Goal: Task Accomplishment & Management: Manage account settings

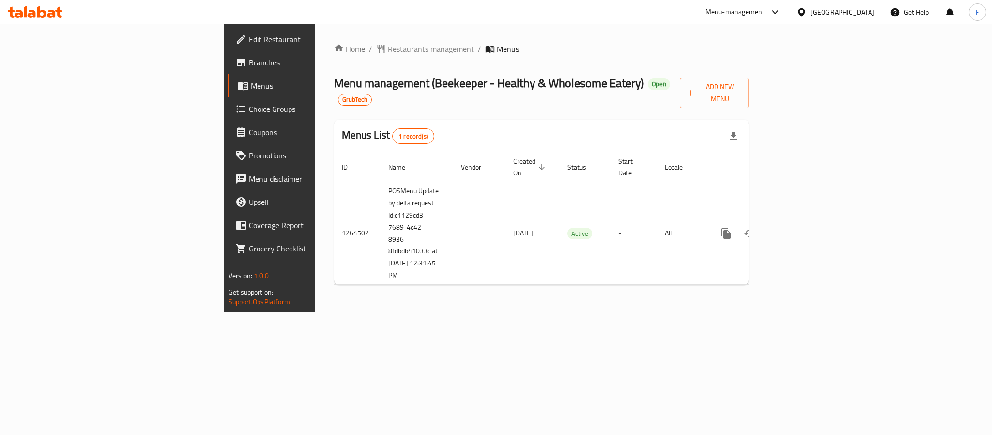
click at [543, 312] on div "Home / Restaurants management / Menus Menu management ( Beekeeper - Healthy & W…" at bounding box center [541, 168] width 453 height 288
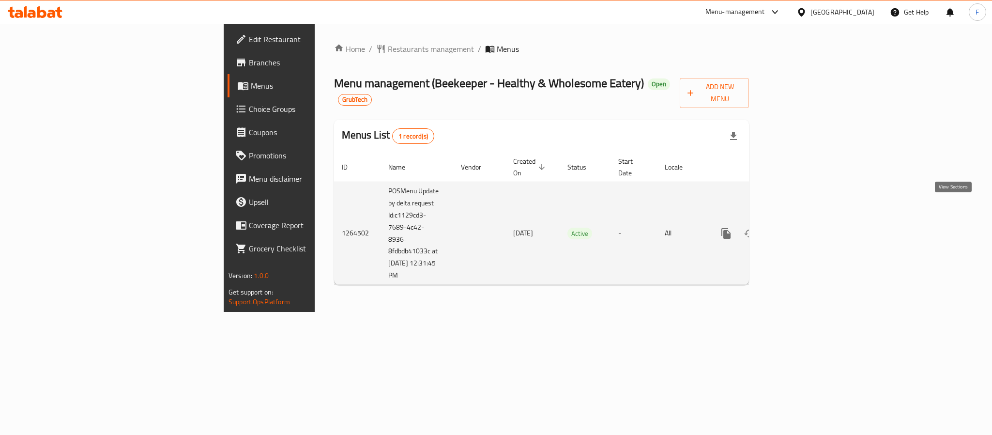
click at [801, 227] on icon "enhanced table" at bounding box center [796, 233] width 12 height 12
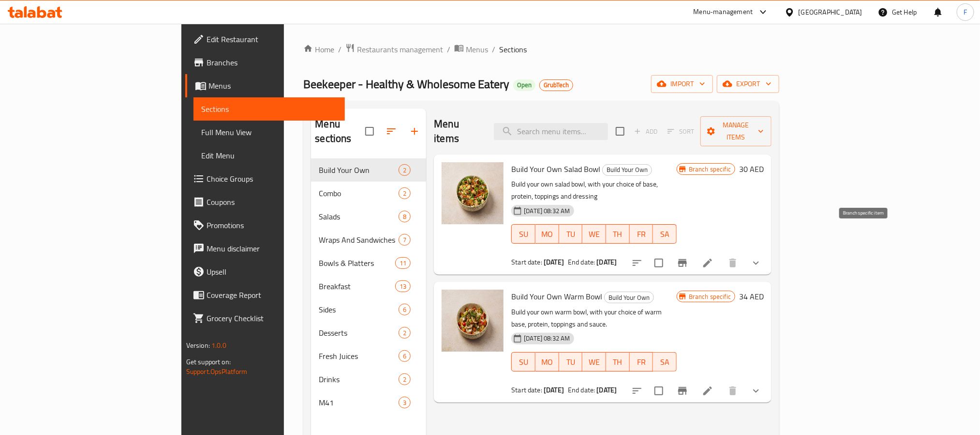
click at [694, 251] on button "Branch-specific-item" at bounding box center [682, 262] width 23 height 23
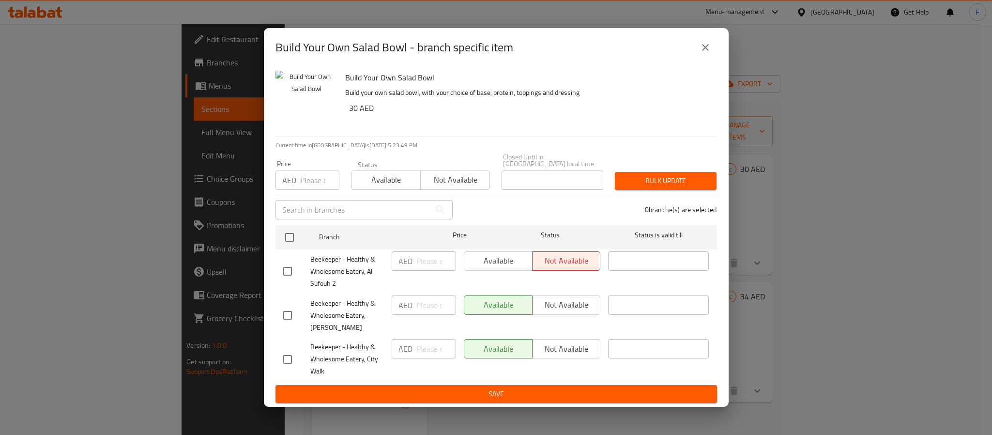
click at [706, 51] on icon "close" at bounding box center [705, 48] width 12 height 12
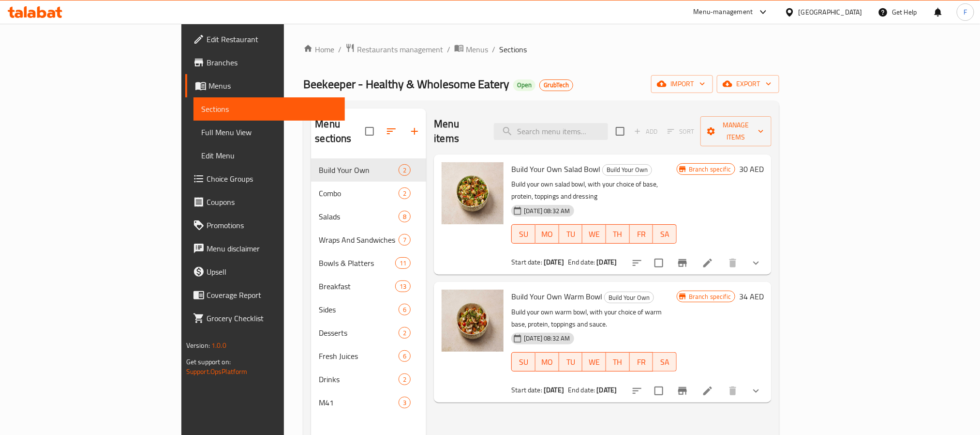
click at [201, 132] on span "Full Menu View" at bounding box center [269, 132] width 136 height 12
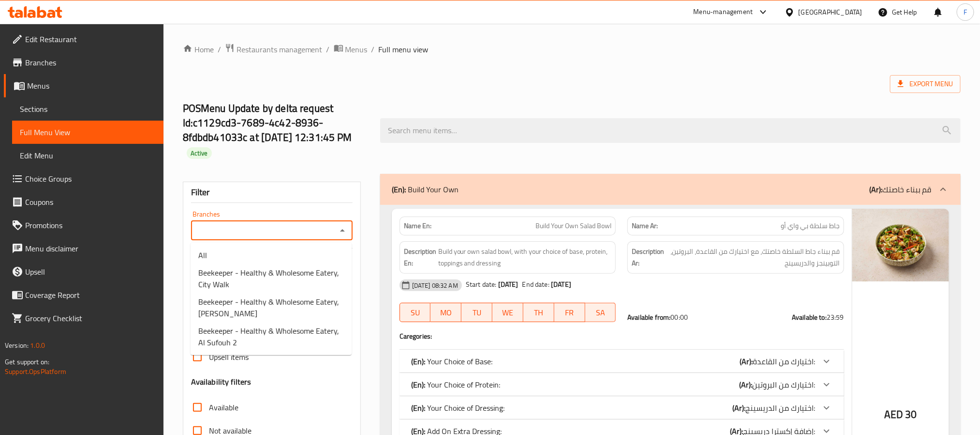
click at [293, 229] on input "Branches" at bounding box center [264, 231] width 140 height 14
click at [269, 328] on span "Beekeeper - Healthy & Wholesome Eatery, Al Sufouh 2" at bounding box center [271, 336] width 146 height 23
type input "Beekeeper - Healthy & Wholesome Eatery, Al Sufouh 2"
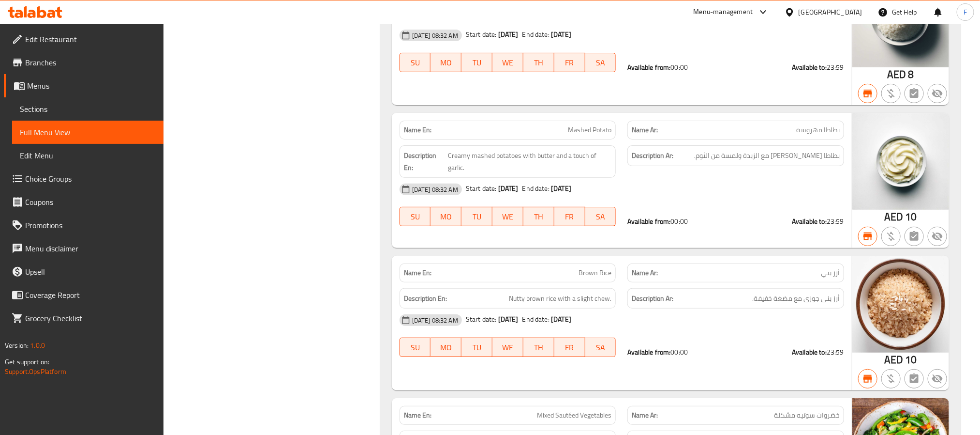
scroll to position [13623, 0]
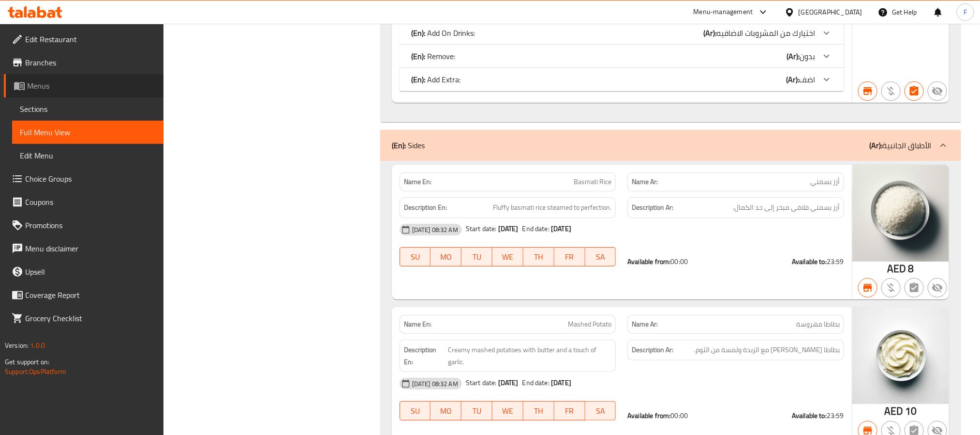
click at [55, 83] on span "Menus" at bounding box center [91, 86] width 129 height 12
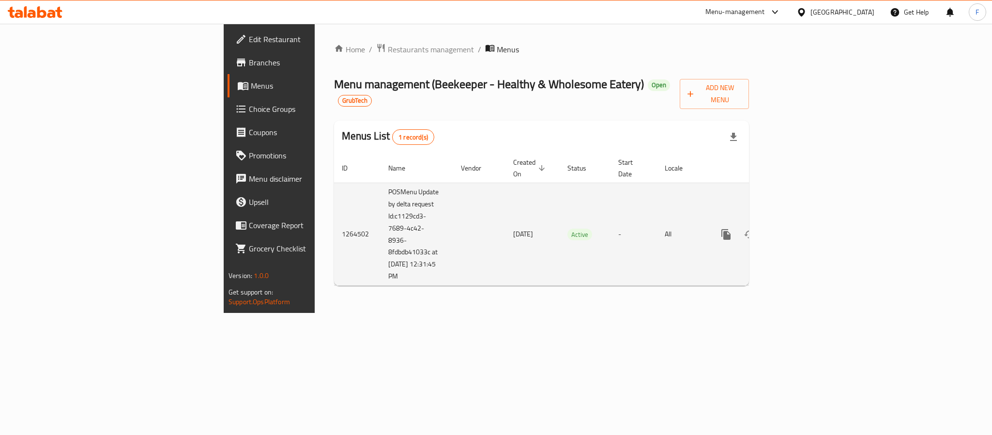
drag, startPoint x: 279, startPoint y: 253, endPoint x: 238, endPoint y: 189, distance: 75.7
click at [380, 189] on td "POSMenu Update by delta request Id:c1129cd3-7689-4c42-8936-8fdbdb41033c at [DAT…" at bounding box center [416, 233] width 73 height 103
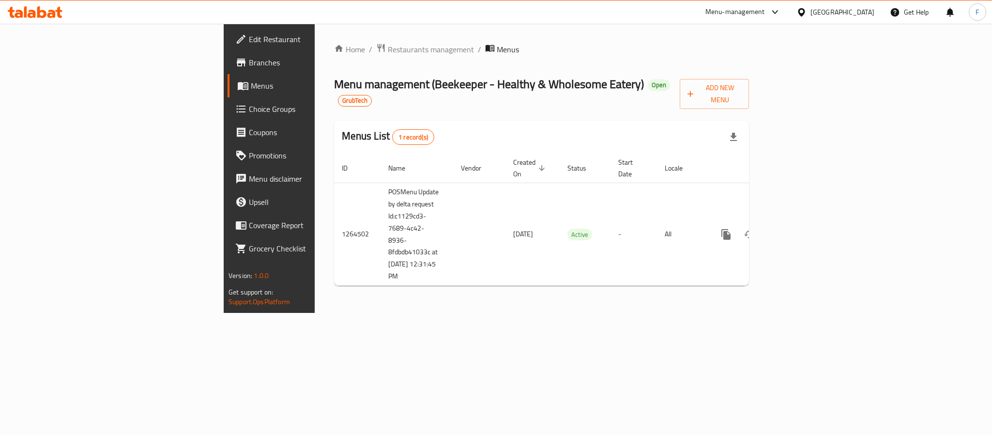
click at [315, 313] on div "Home / Restaurants management / Menus Menu management ( Beekeeper - Healthy & W…" at bounding box center [541, 168] width 453 height 289
click at [249, 62] on span "Branches" at bounding box center [315, 63] width 133 height 12
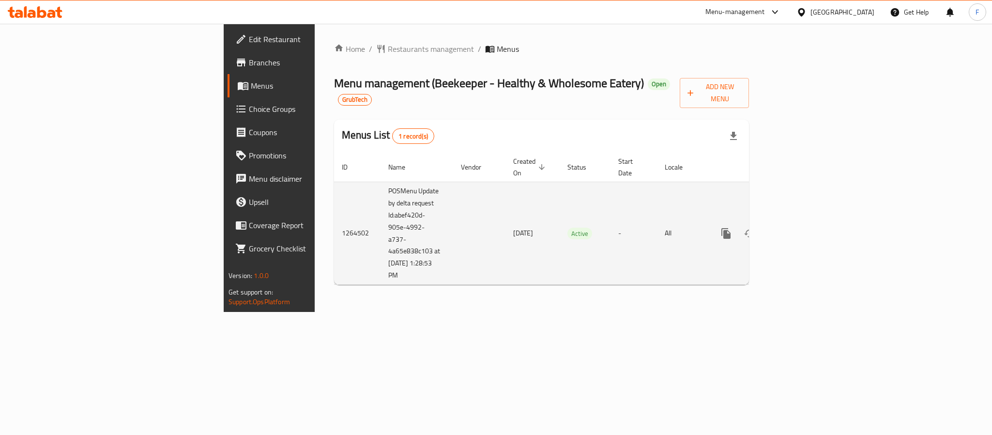
drag, startPoint x: 272, startPoint y: 256, endPoint x: 240, endPoint y: 254, distance: 32.5
click at [380, 254] on td "POSMenu Update by delta request Id:abef420d-905e-4992-a737-4a65e838c103 at 10/7…" at bounding box center [416, 232] width 73 height 103
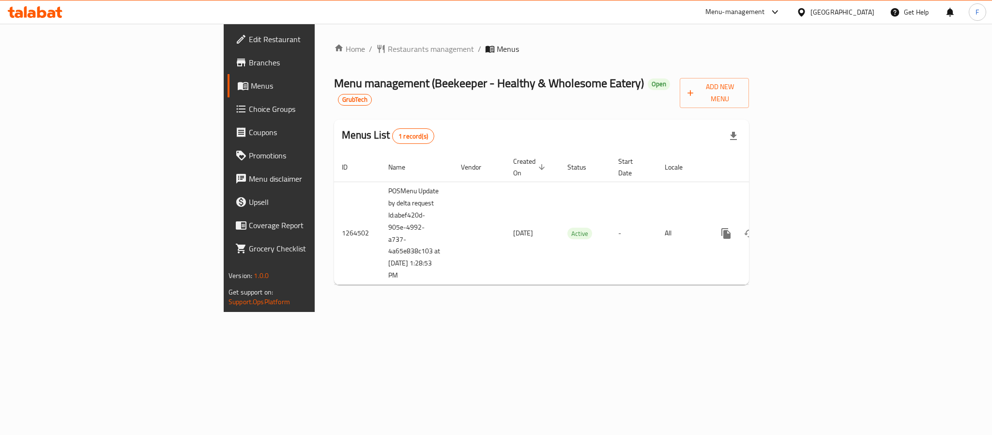
click at [391, 312] on div "Home / Restaurants management / Menus Menu management ( Beekeeper - Healthy & W…" at bounding box center [541, 168] width 453 height 288
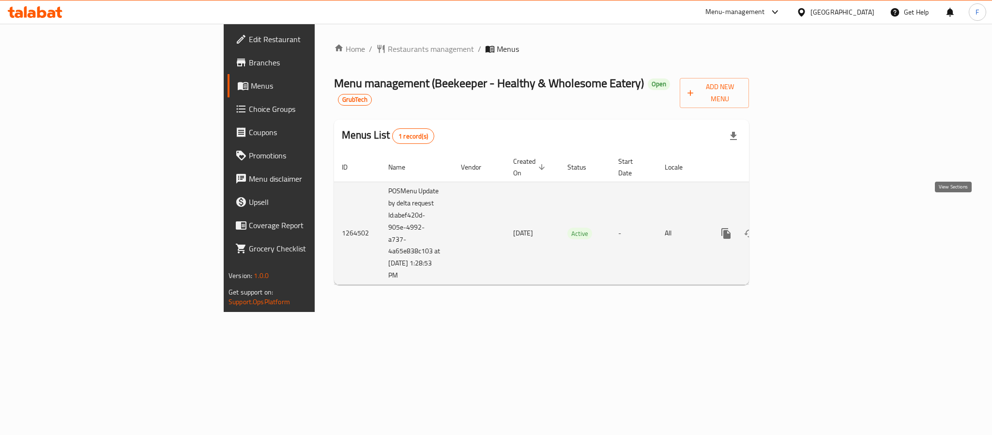
click at [807, 222] on link "enhanced table" at bounding box center [795, 233] width 23 height 23
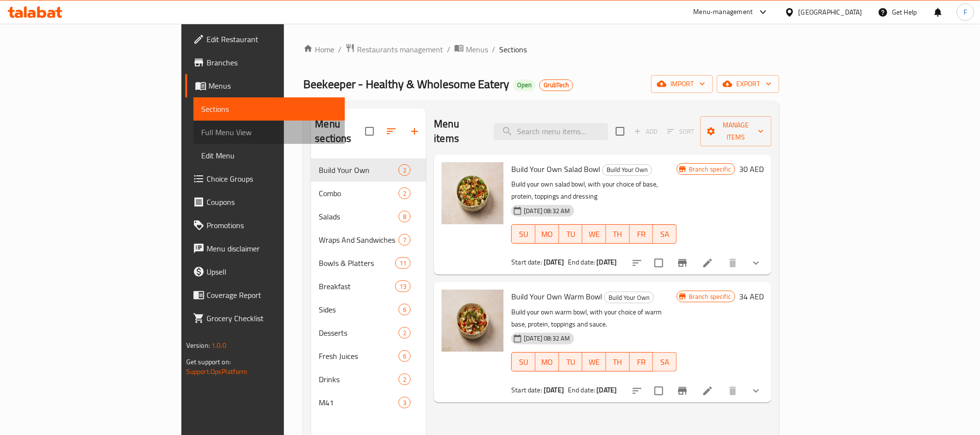
click at [201, 131] on span "Full Menu View" at bounding box center [269, 132] width 136 height 12
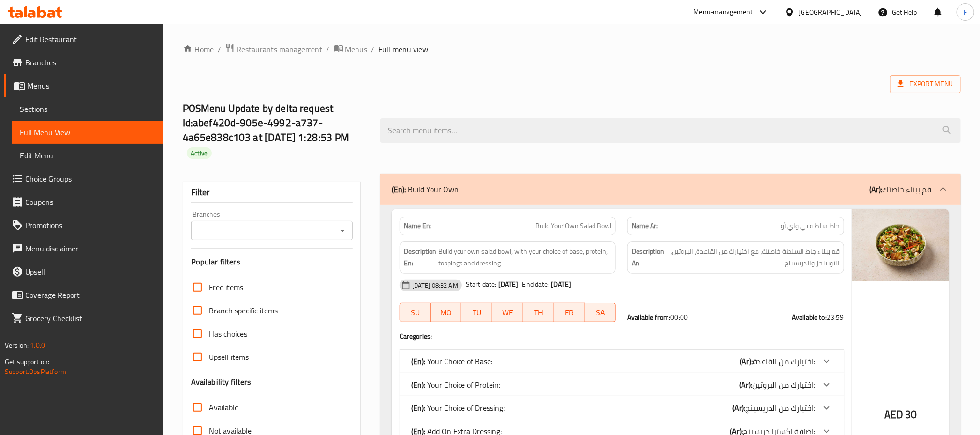
click at [308, 228] on input "Branches" at bounding box center [264, 231] width 140 height 14
click at [279, 230] on input "Branches" at bounding box center [264, 231] width 140 height 14
click at [339, 228] on icon "Open" at bounding box center [343, 231] width 12 height 12
click at [342, 232] on icon "Close" at bounding box center [343, 231] width 12 height 12
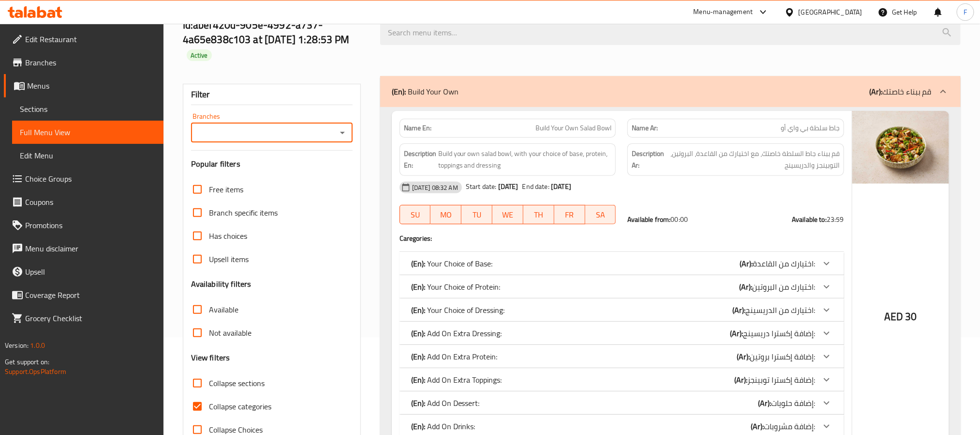
scroll to position [73, 0]
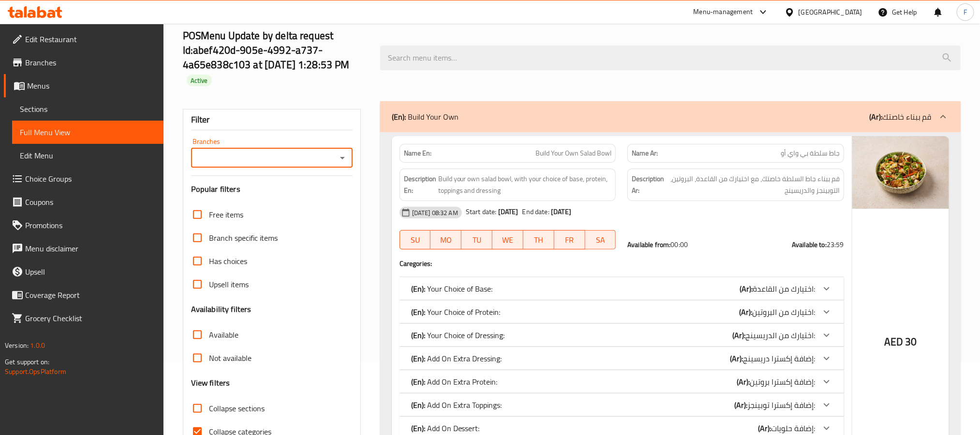
click at [249, 165] on input "Branches" at bounding box center [264, 158] width 140 height 14
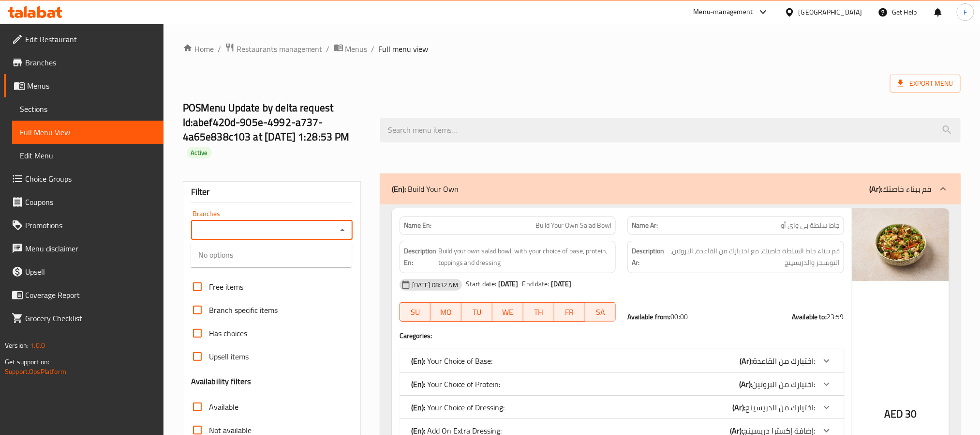
scroll to position [0, 0]
click at [333, 239] on div "Branches" at bounding box center [272, 230] width 162 height 19
click at [340, 234] on icon "Open" at bounding box center [343, 231] width 12 height 12
click at [340, 234] on icon "Close" at bounding box center [343, 231] width 12 height 12
click at [340, 234] on icon "Open" at bounding box center [343, 231] width 12 height 12
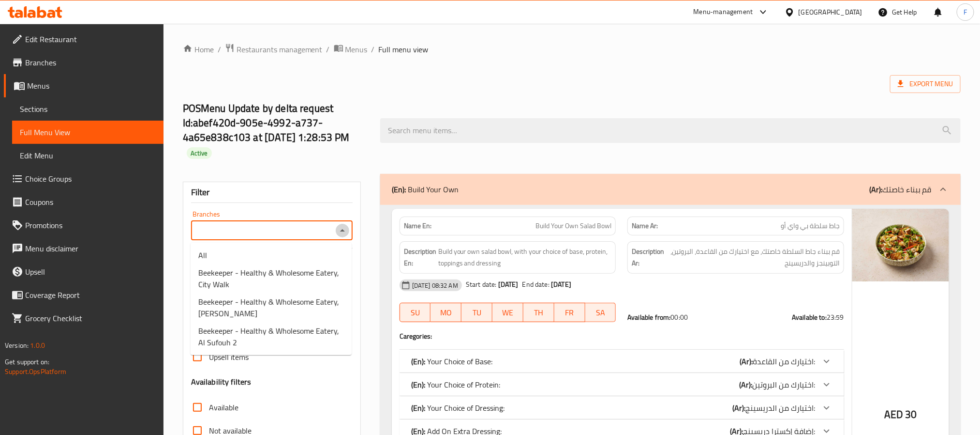
click at [340, 234] on icon "Close" at bounding box center [343, 231] width 12 height 12
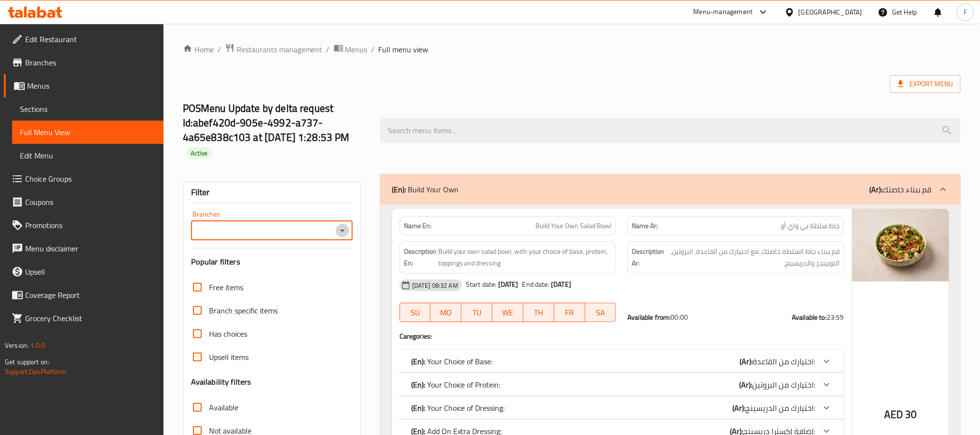
click at [340, 234] on icon "Open" at bounding box center [343, 231] width 12 height 12
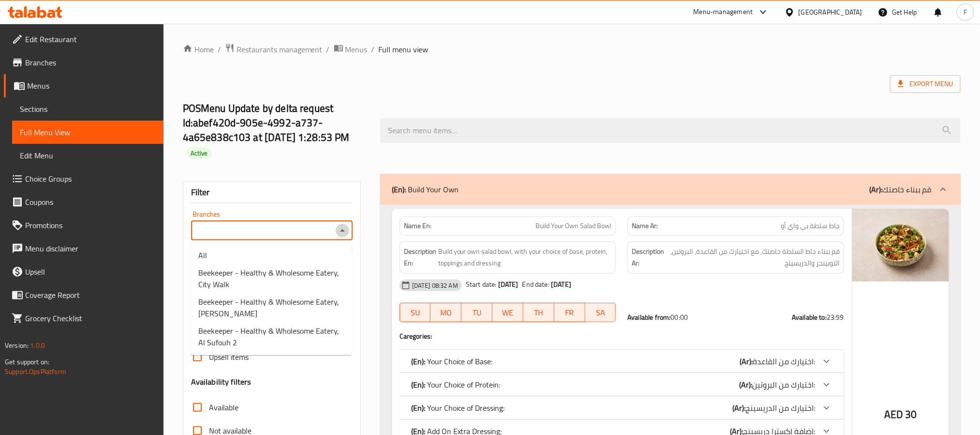
click at [340, 234] on icon "Close" at bounding box center [343, 231] width 12 height 12
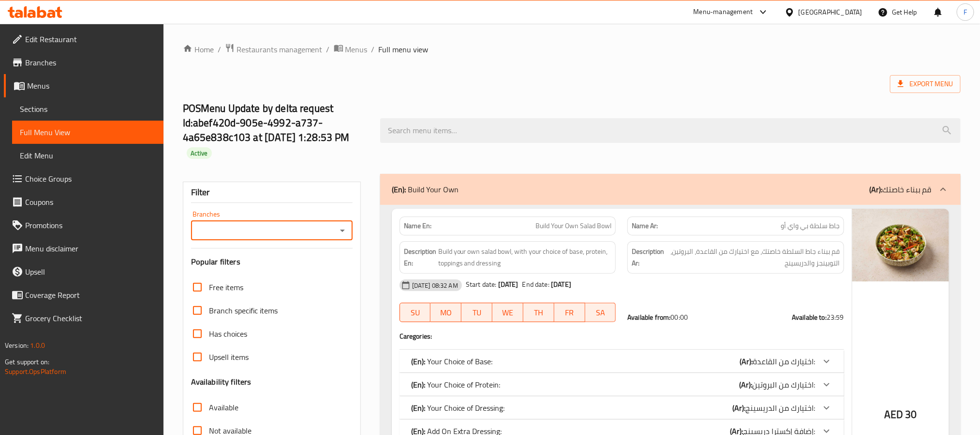
click at [340, 234] on icon "Open" at bounding box center [343, 231] width 12 height 12
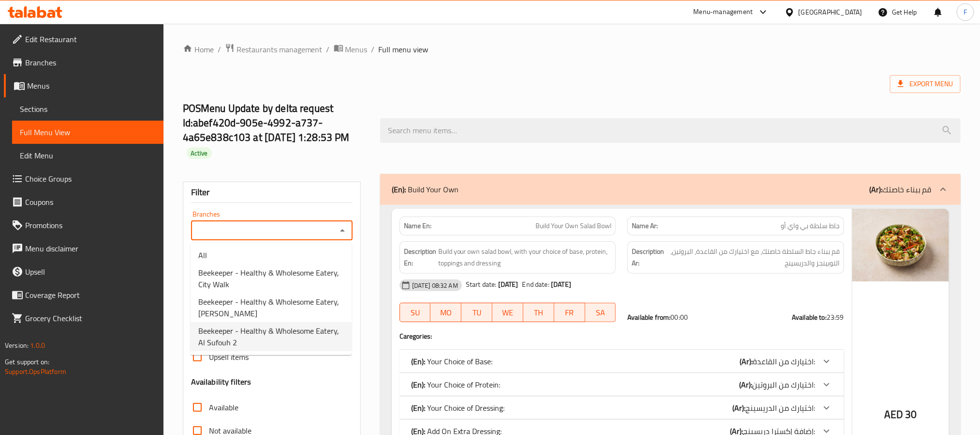
click at [268, 332] on span "Beekeeper - Healthy & Wholesome Eatery, Al Sufouh 2" at bounding box center [271, 336] width 146 height 23
type input "Beekeeper - Healthy & Wholesome Eatery, Al Sufouh 2"
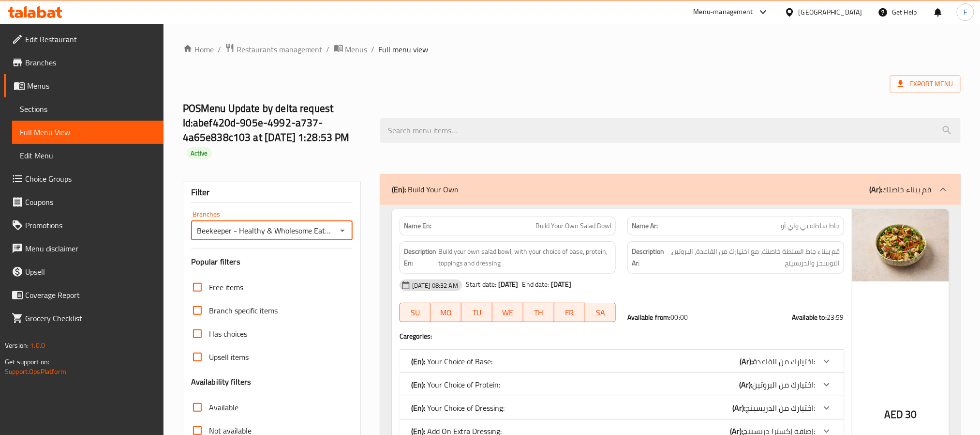
click at [73, 106] on span "Sections" at bounding box center [88, 109] width 136 height 12
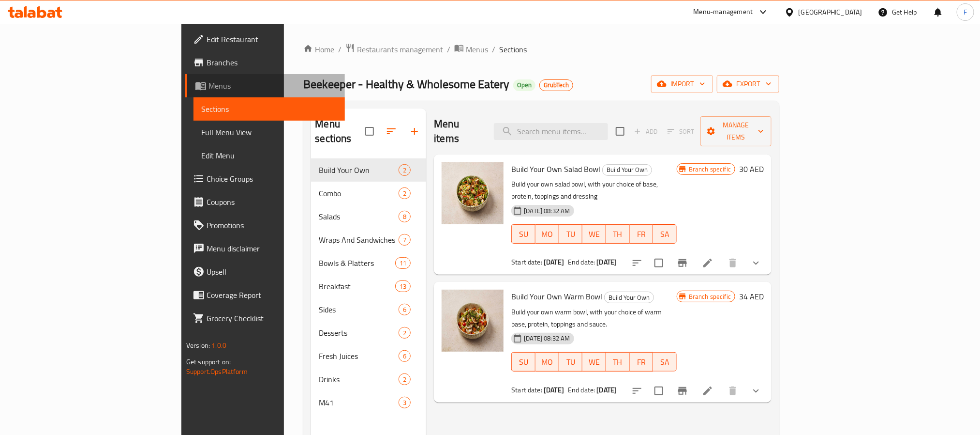
click at [185, 74] on link "Menus" at bounding box center [265, 85] width 160 height 23
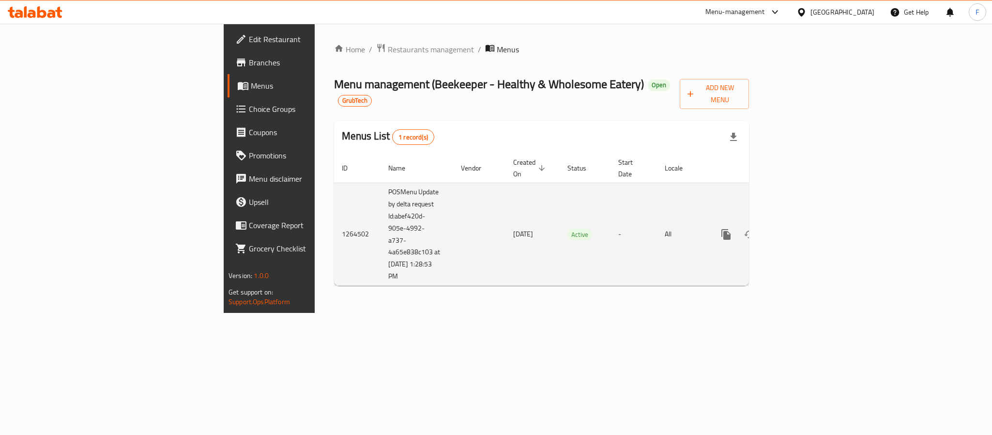
drag, startPoint x: 279, startPoint y: 252, endPoint x: 231, endPoint y: 198, distance: 72.0
click at [380, 198] on td "POSMenu Update by delta request Id:abef420d-905e-4992-a737-4a65e838c103 at 10/7…" at bounding box center [416, 233] width 73 height 103
copy td "Id:abef420d-905e-4992-a737-4a65e838c103 at 10/7/2025 1:28:53 PM"
click at [800, 230] on icon "enhanced table" at bounding box center [795, 234] width 9 height 9
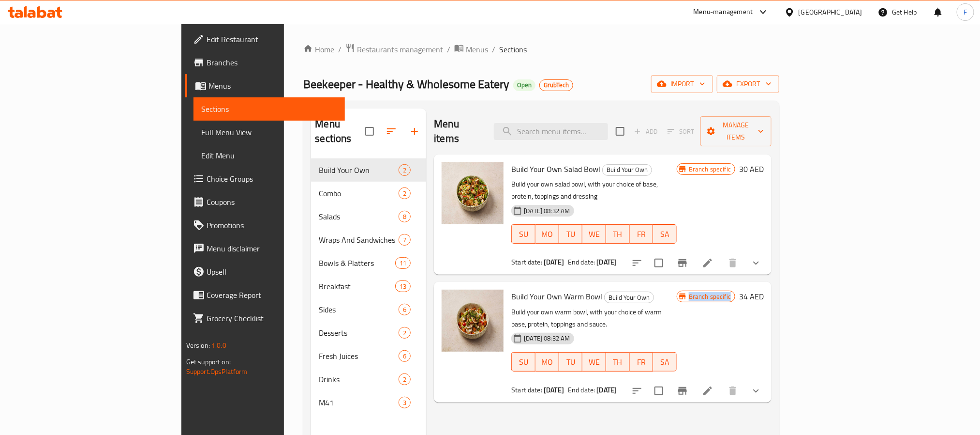
drag, startPoint x: 874, startPoint y: 269, endPoint x: 915, endPoint y: 273, distance: 40.8
click at [735, 292] on span "Branch specific" at bounding box center [710, 296] width 50 height 9
copy span "Branch specific"
click at [207, 65] on span "Branches" at bounding box center [272, 63] width 131 height 12
